Goal: Find specific page/section: Find specific page/section

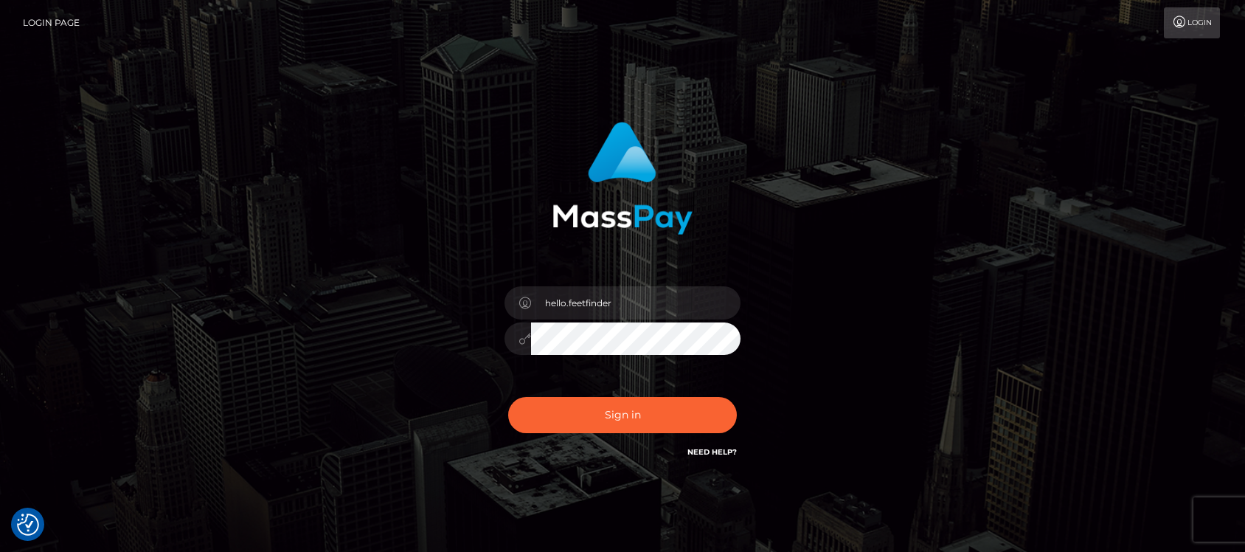
click at [611, 293] on input "hello.feetfinder" at bounding box center [636, 302] width 210 height 33
click at [653, 404] on button "Sign in" at bounding box center [622, 415] width 229 height 36
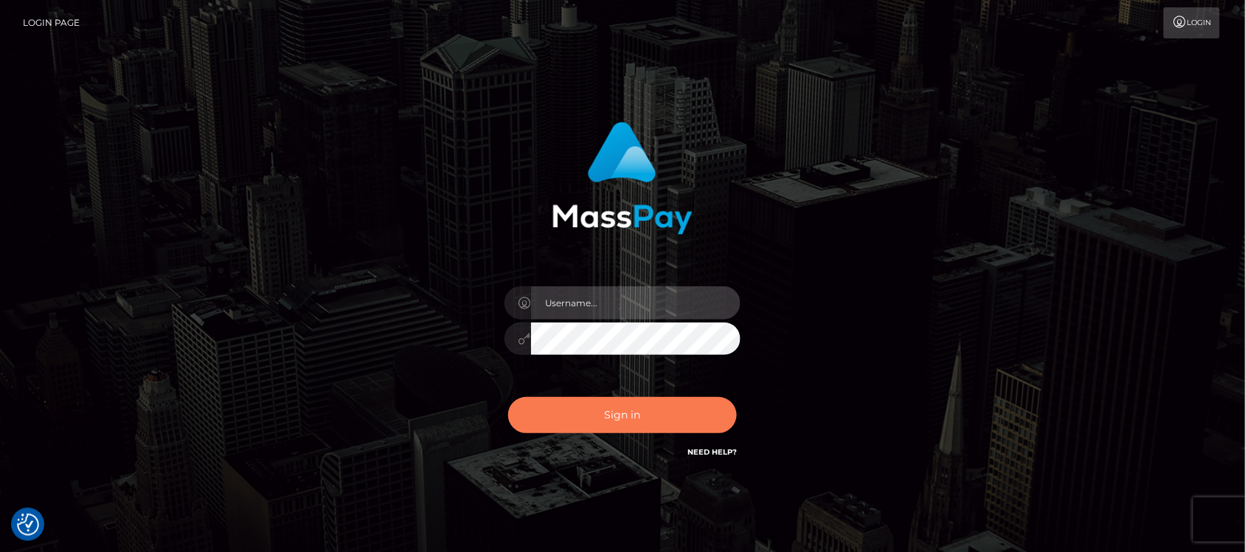
type input "hello.feetfinder"
click at [662, 412] on button "Sign in" at bounding box center [622, 415] width 229 height 36
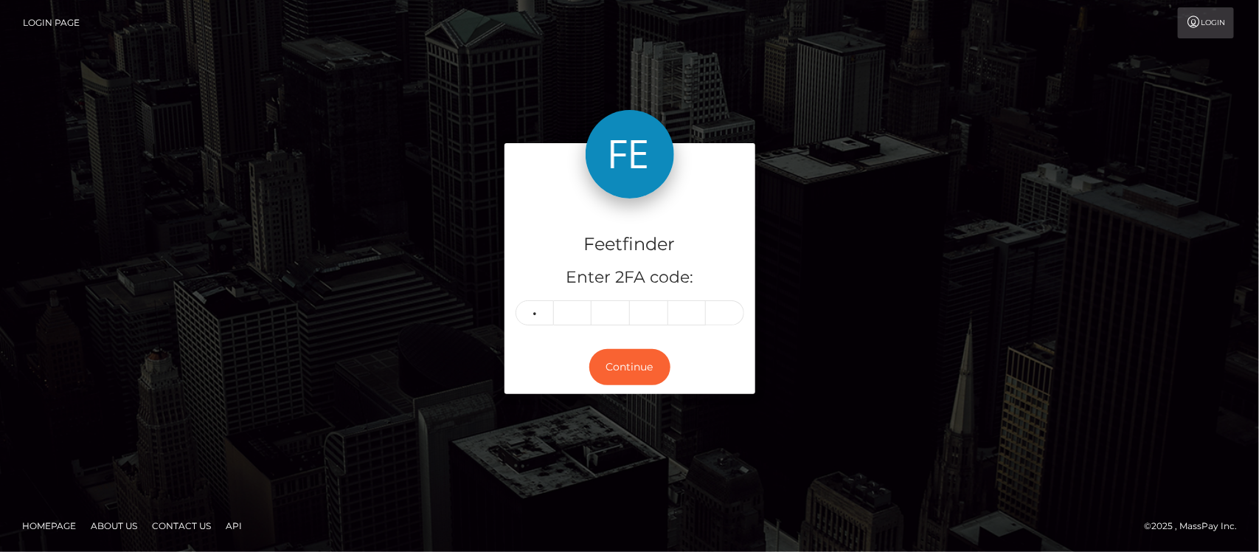
type input "9"
type input "2"
type input "8"
type input "1"
type input "7"
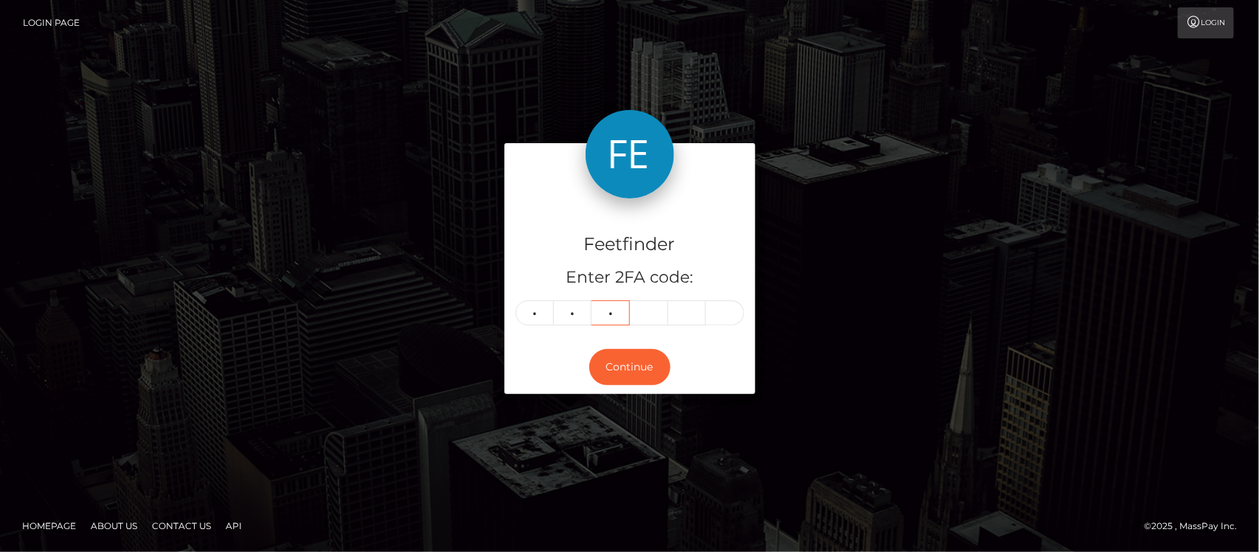
type input "4"
type input "0"
type input "5"
type input "1"
type input "3"
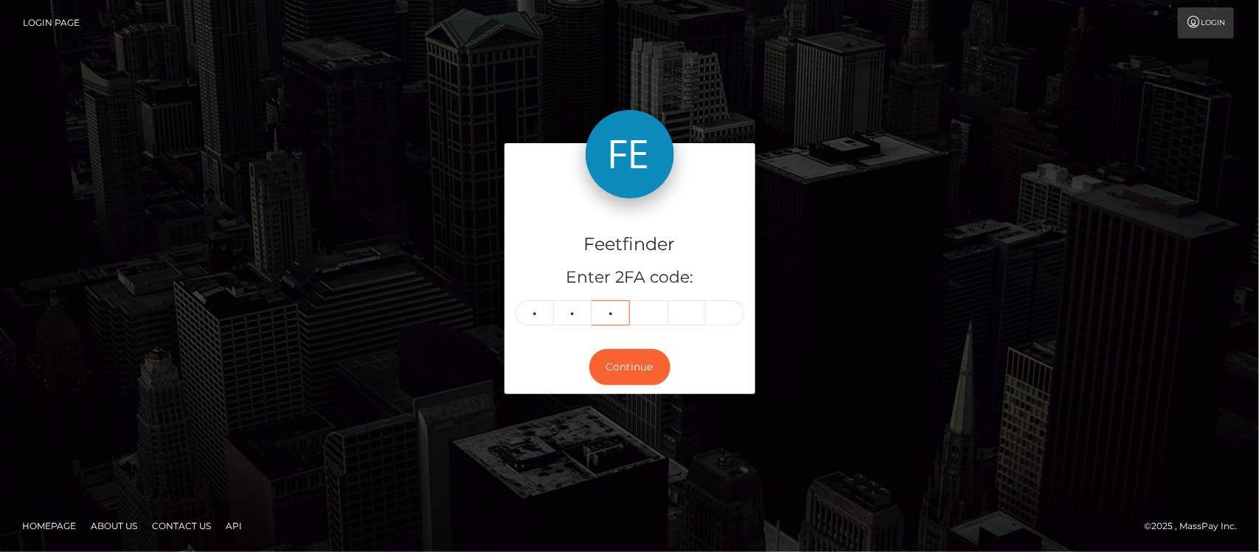
type input "7"
type input "4"
type input "0"
type input "5"
click at [633, 367] on button "Continue" at bounding box center [630, 367] width 81 height 36
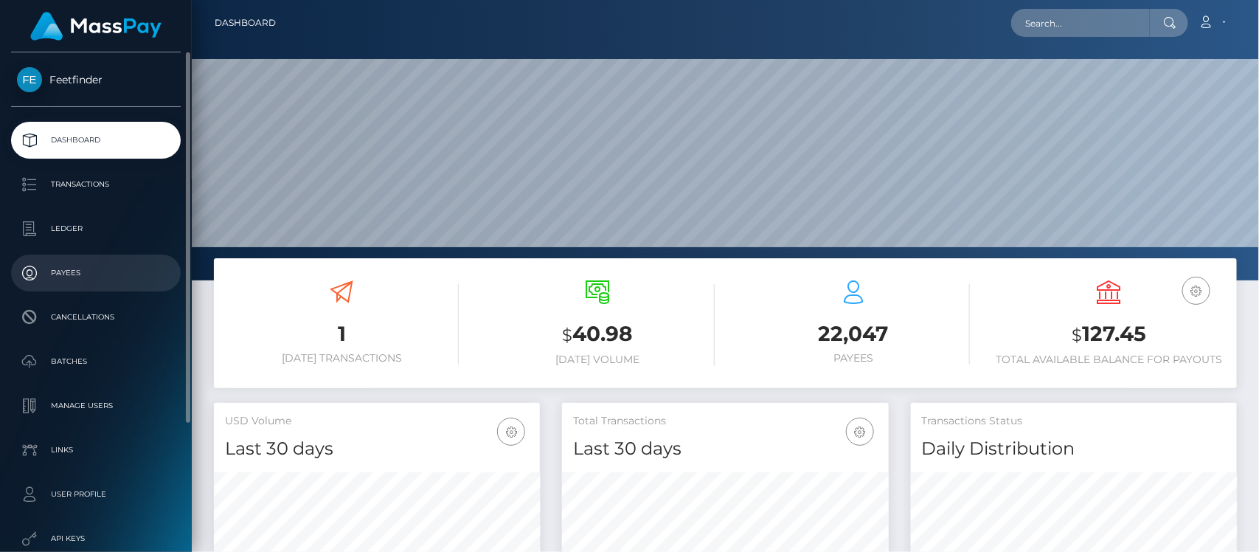
click at [78, 264] on p "Payees" at bounding box center [96, 273] width 158 height 22
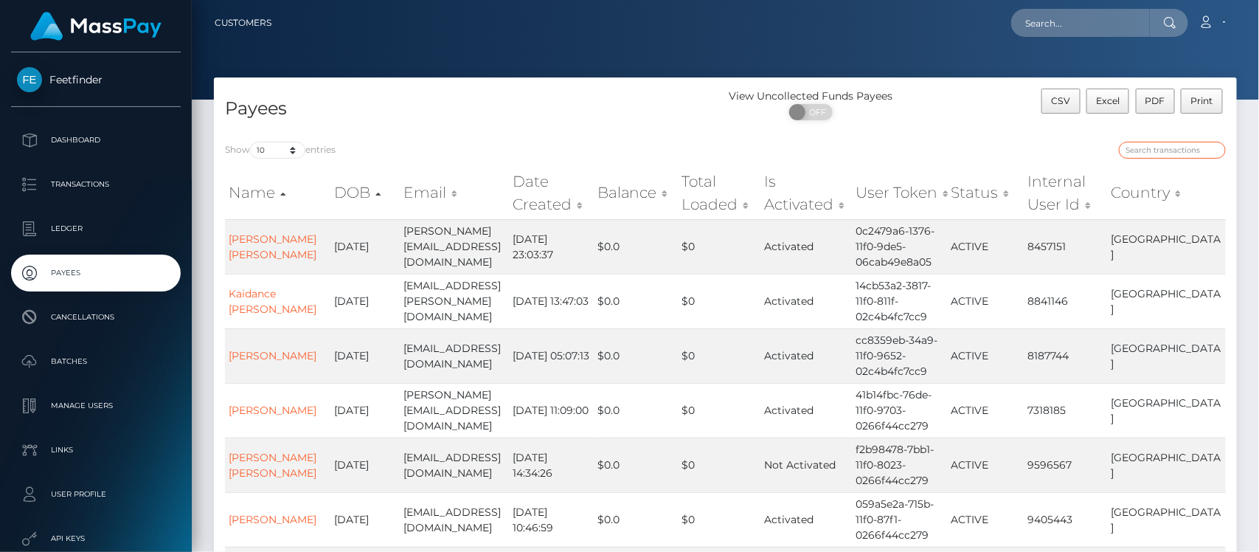
click at [1173, 156] on input "search" at bounding box center [1172, 150] width 107 height 17
paste input "c15ac168-3ffc-11f0-bf09-062f66d36555"
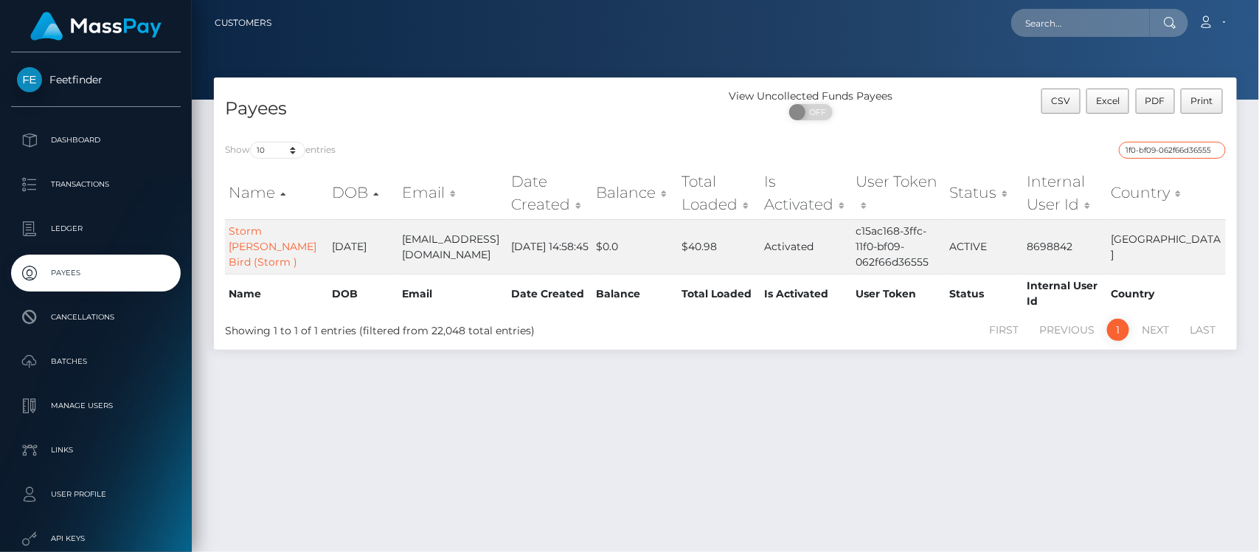
type input "c15ac168-3ffc-11f0-bf09-062f66d36555"
click at [255, 241] on link "Storm jade Newton Bird (Storm )" at bounding box center [273, 246] width 88 height 44
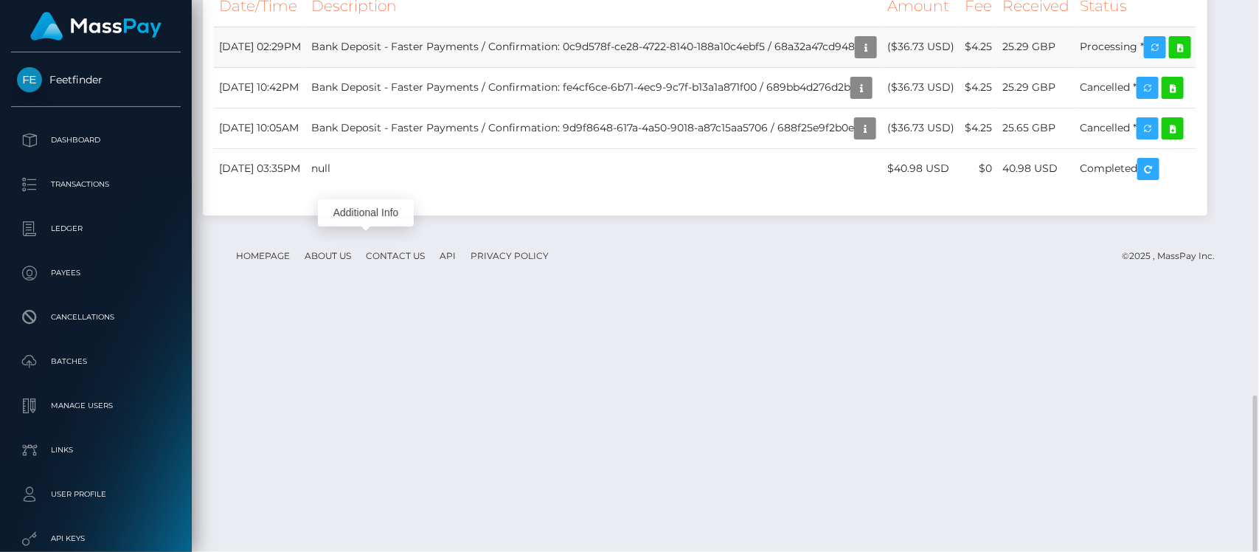
scroll to position [177, 326]
